Goal: Task Accomplishment & Management: Complete application form

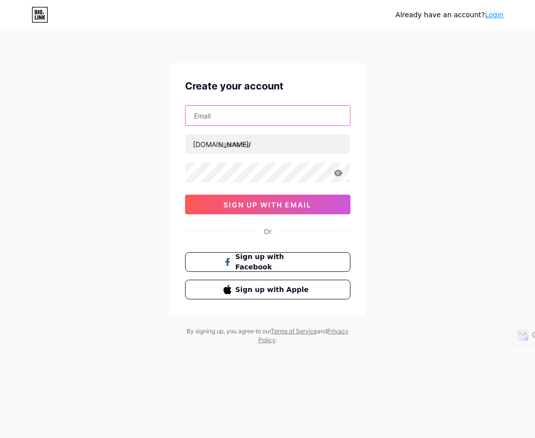
click at [272, 112] on input "text" at bounding box center [267, 116] width 164 height 20
type input "[EMAIL_ADDRESS][DOMAIN_NAME]"
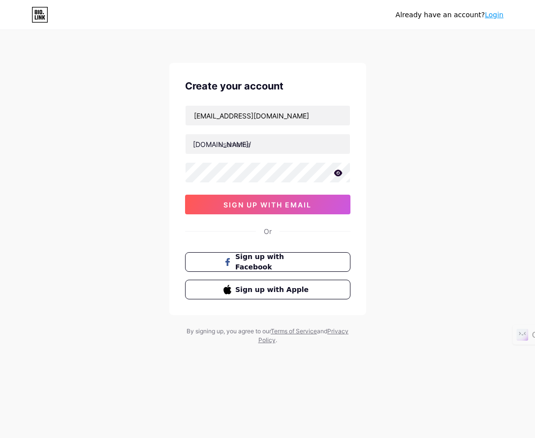
click at [337, 173] on icon at bounding box center [337, 173] width 8 height 6
click at [0, 169] on html "Already have an account? Login Create your account [EMAIL_ADDRESS][DOMAIN_NAME]…" at bounding box center [267, 219] width 535 height 438
click at [291, 208] on span "sign up with email" at bounding box center [267, 205] width 88 height 8
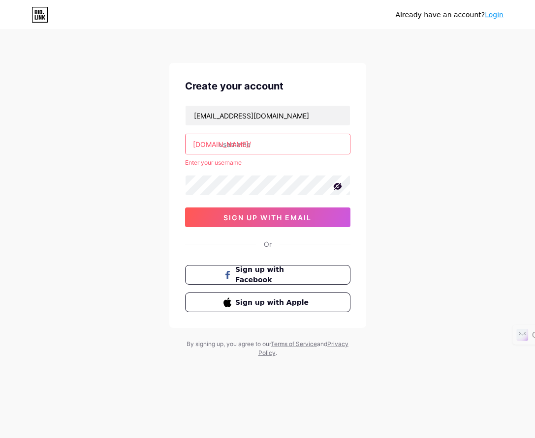
click at [252, 147] on input "text" at bounding box center [267, 144] width 164 height 20
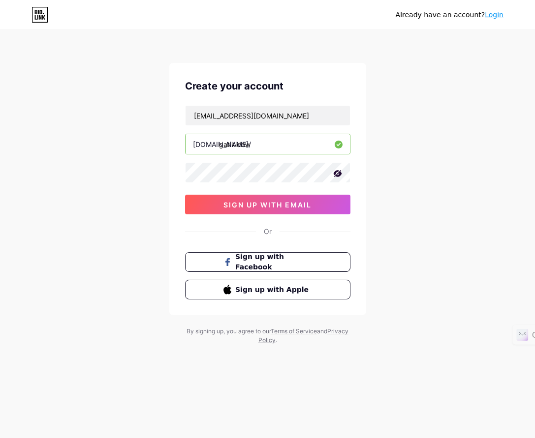
type input "gatikidow"
click at [292, 207] on span "sign up with email" at bounding box center [267, 205] width 88 height 8
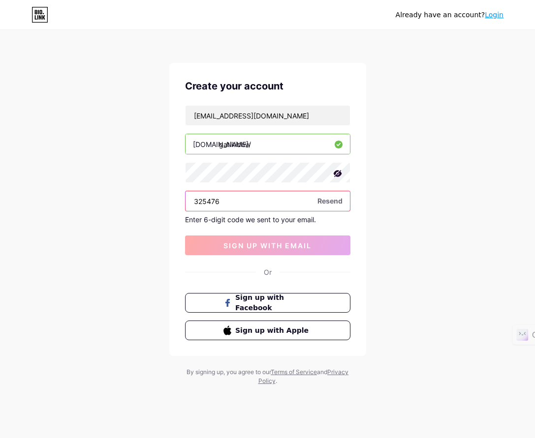
type input "325476"
click at [322, 198] on span "Resend" at bounding box center [329, 201] width 25 height 10
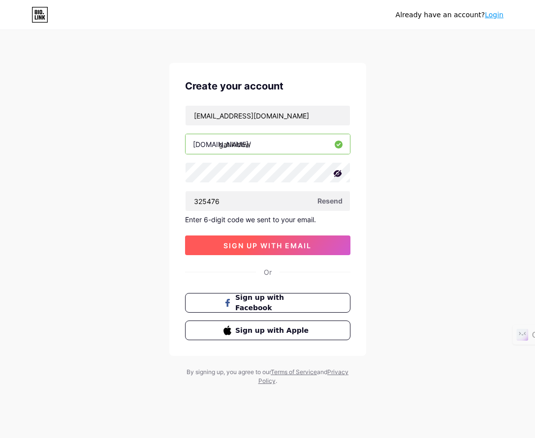
click at [288, 244] on span "sign up with email" at bounding box center [267, 245] width 88 height 8
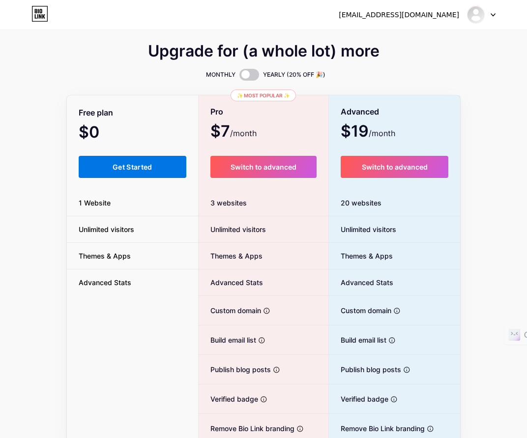
click at [123, 167] on span "Get Started" at bounding box center [133, 167] width 40 height 8
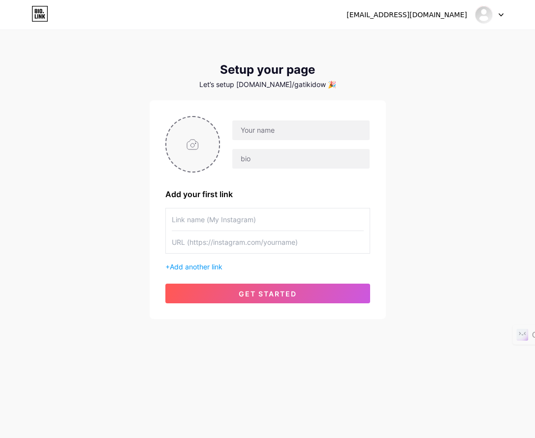
click at [200, 145] on input "file" at bounding box center [192, 144] width 53 height 55
type input "C:\fakepath\tải xuống.jpg"
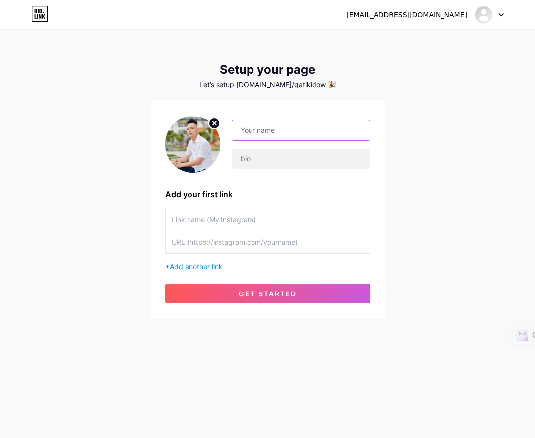
click at [269, 132] on input "text" at bounding box center [300, 130] width 137 height 20
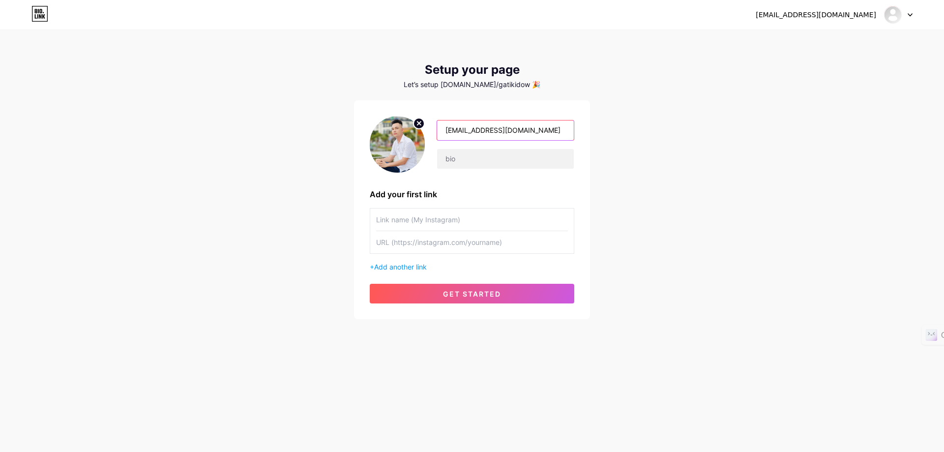
drag, startPoint x: 554, startPoint y: 130, endPoint x: 360, endPoint y: 138, distance: 194.4
click at [360, 138] on div "[EMAIL_ADDRESS][DOMAIN_NAME] Add your first link + Add another link get started" at bounding box center [472, 209] width 236 height 219
type input "đặt phòng nhanh không lo về"
